Goal: Task Accomplishment & Management: Complete application form

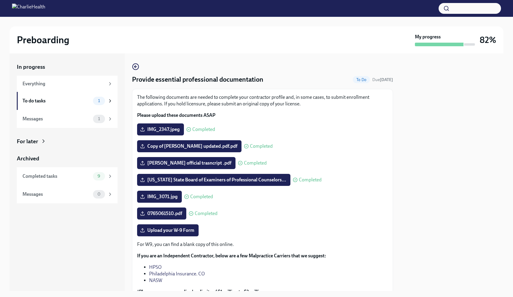
scroll to position [1, 0]
click at [186, 229] on span "Upload your W-9 Form" at bounding box center [167, 230] width 53 height 6
click at [0, 0] on input "Upload your W-9 Form" at bounding box center [0, 0] width 0 height 0
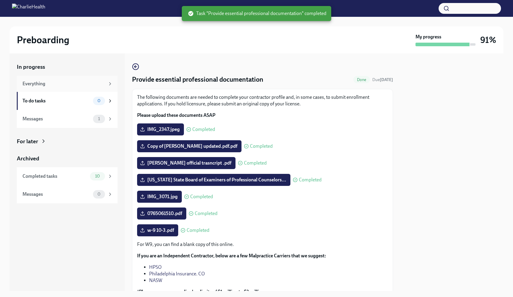
click at [91, 80] on div "Everything" at bounding box center [67, 84] width 101 height 16
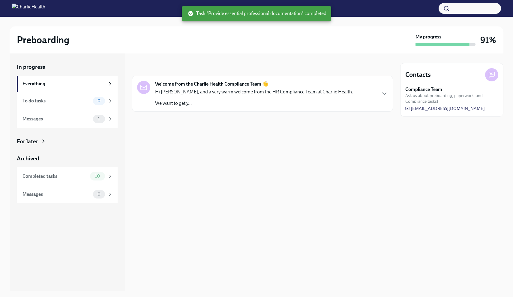
click at [225, 92] on p "Hi Janelle, and a very warm welcome from the HR Compliance Team at Charlie Heal…" at bounding box center [254, 92] width 198 height 7
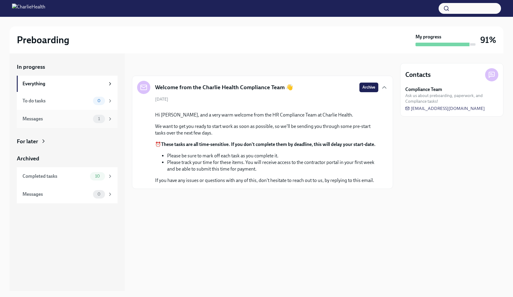
click at [92, 123] on div "Messages 1" at bounding box center [67, 119] width 101 height 18
click at [98, 103] on div "0" at bounding box center [99, 101] width 12 height 8
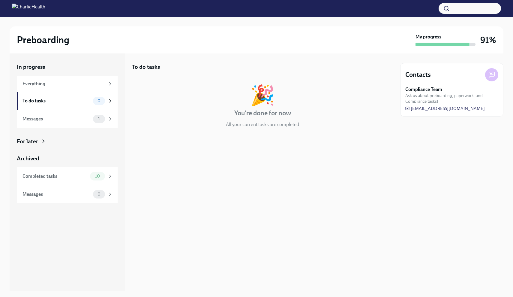
click at [451, 44] on div at bounding box center [443, 45] width 54 height 4
click at [455, 100] on span "Ask us about preboarding, paperwork, and Compliance tasks!" at bounding box center [451, 98] width 93 height 11
click at [46, 86] on div "Everything" at bounding box center [64, 83] width 83 height 7
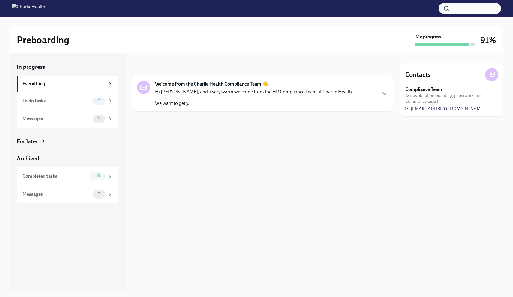
click at [45, 14] on div at bounding box center [256, 8] width 513 height 17
click at [17, 7] on img at bounding box center [28, 9] width 33 height 10
click at [45, 105] on div "To do tasks 0" at bounding box center [67, 101] width 101 height 18
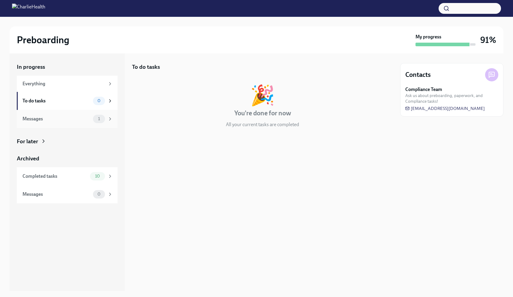
click at [53, 118] on div "Messages" at bounding box center [57, 119] width 68 height 7
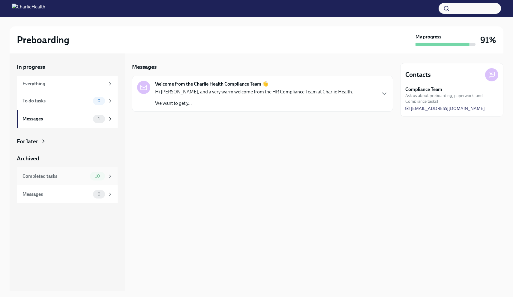
click at [59, 178] on div "Completed tasks" at bounding box center [55, 176] width 65 height 7
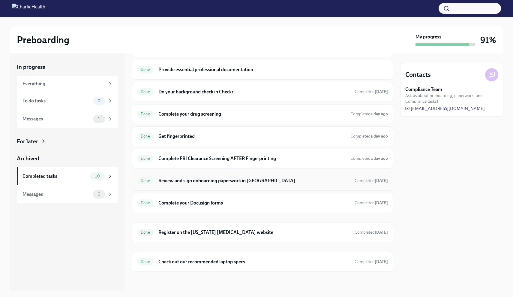
scroll to position [38, 0]
click at [99, 113] on div "Messages 1" at bounding box center [67, 119] width 101 height 18
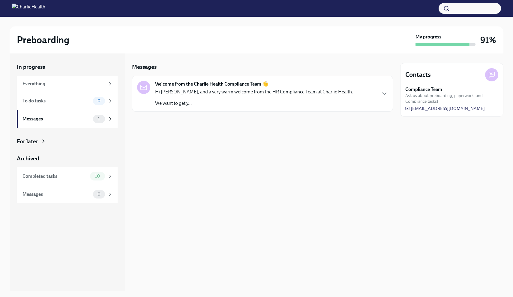
click at [202, 108] on div "Welcome from the Charlie Health Compliance Team 👋 Hi Janelle, and a very warm w…" at bounding box center [262, 94] width 261 height 36
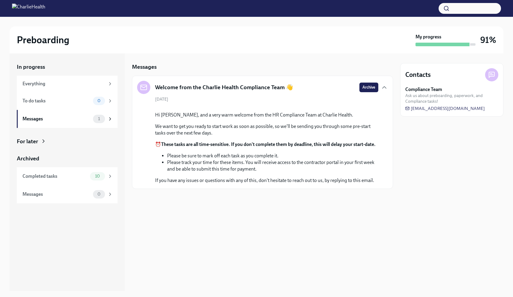
click at [45, 7] on img at bounding box center [28, 9] width 33 height 10
click at [20, 10] on img at bounding box center [28, 9] width 33 height 10
click at [47, 36] on h2 "Preboarding" at bounding box center [43, 40] width 53 height 12
click at [55, 80] on div "Everything" at bounding box center [67, 84] width 101 height 16
click at [483, 43] on h3 "91%" at bounding box center [488, 40] width 16 height 11
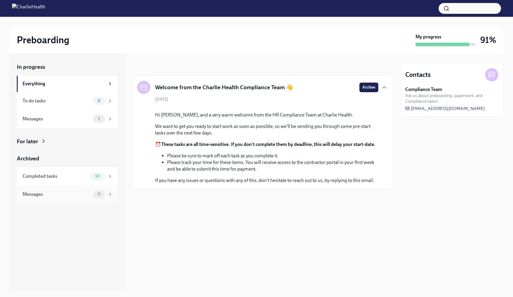
click at [85, 200] on div "Messages 0" at bounding box center [67, 194] width 101 height 18
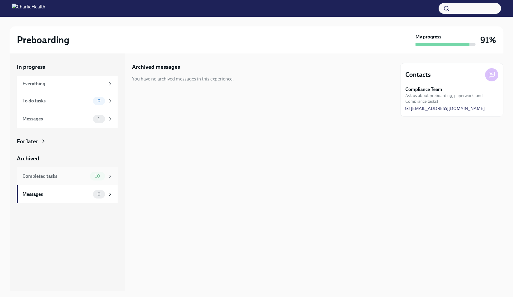
click at [77, 183] on div "Completed tasks 10" at bounding box center [67, 176] width 101 height 18
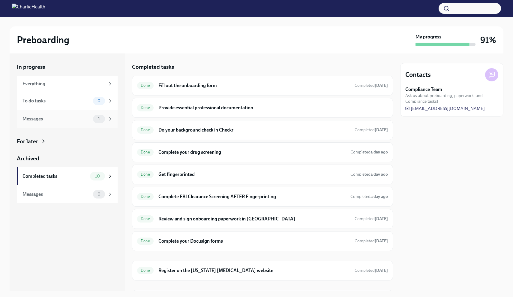
click at [86, 120] on div "Messages" at bounding box center [57, 119] width 68 height 7
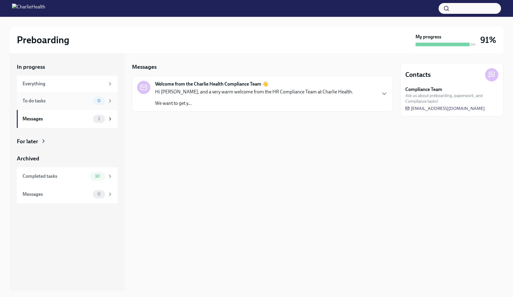
click at [89, 98] on div "To do tasks" at bounding box center [57, 101] width 68 height 7
